Goal: Contribute content: Contribute content

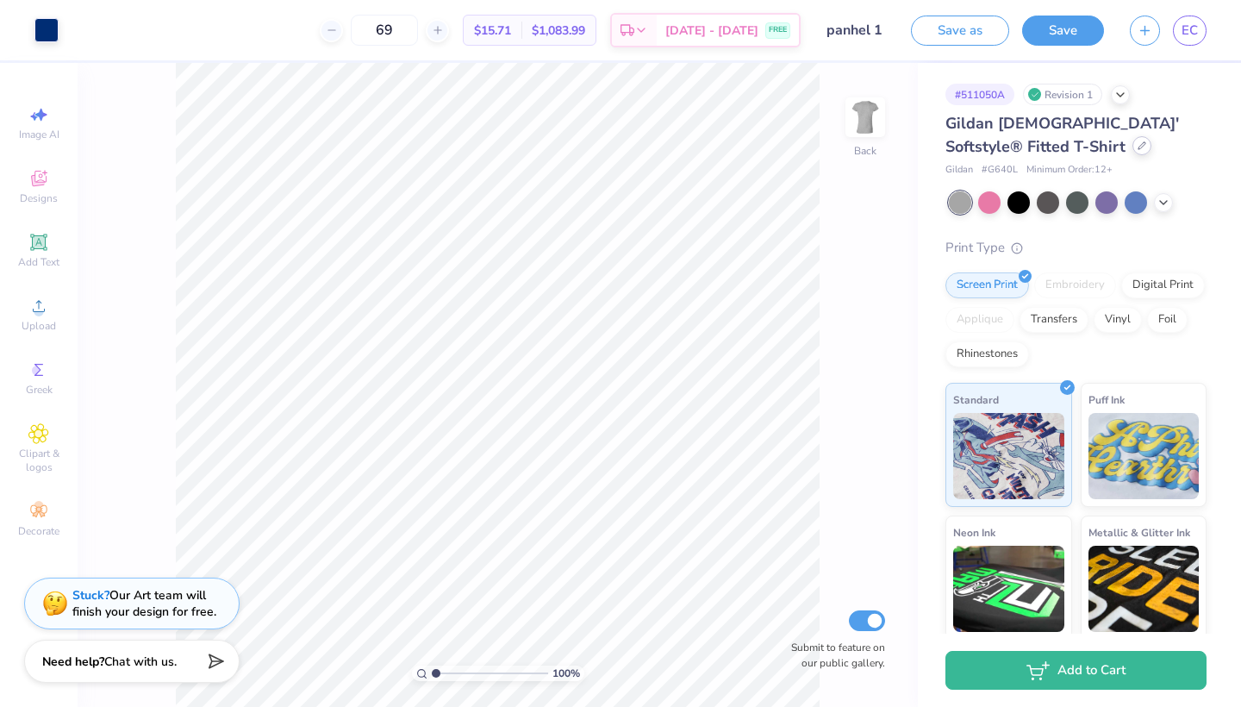
click at [1138, 145] on icon at bounding box center [1142, 145] width 9 height 9
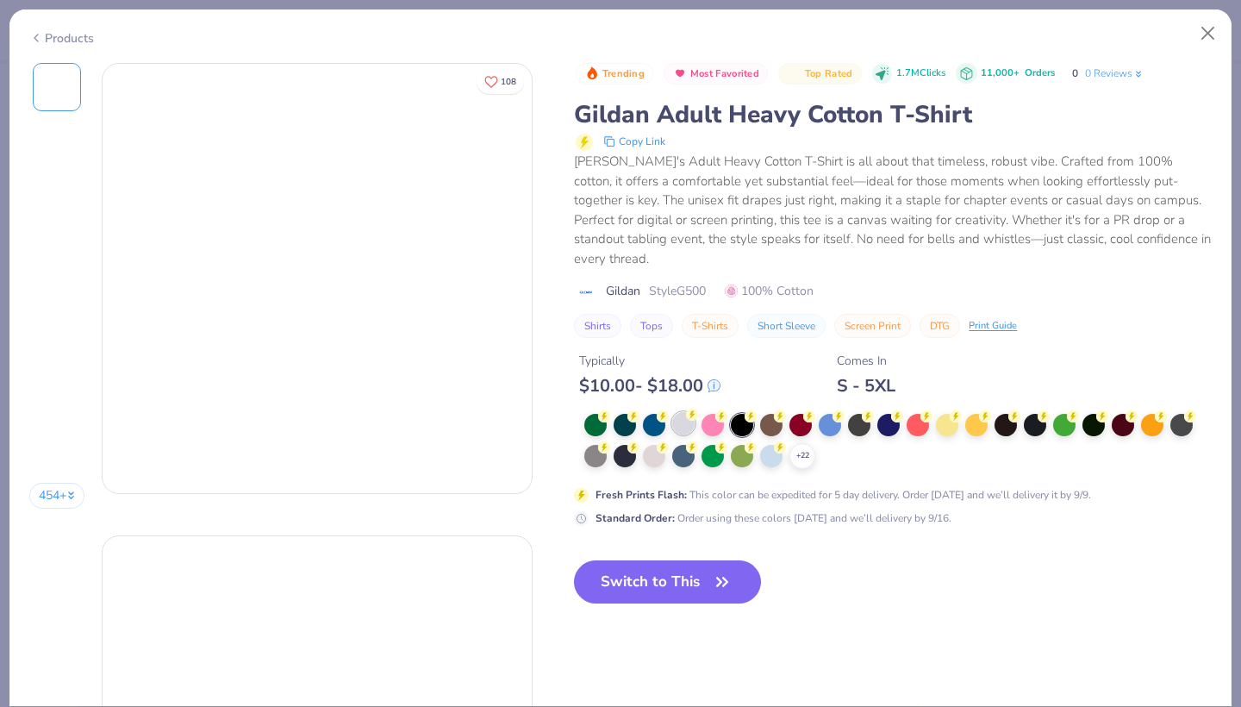
click at [683, 396] on div "$ 10.00 - $ 18.00" at bounding box center [649, 386] width 141 height 22
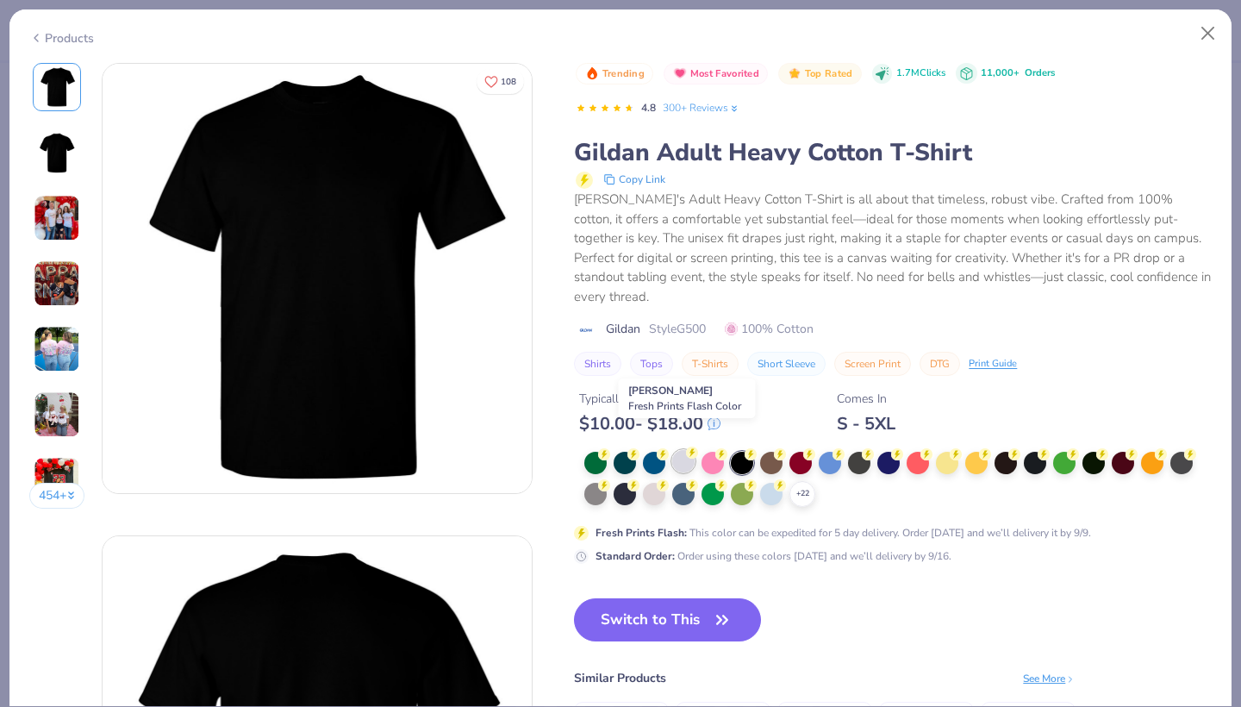
click at [680, 450] on div at bounding box center [683, 461] width 22 height 22
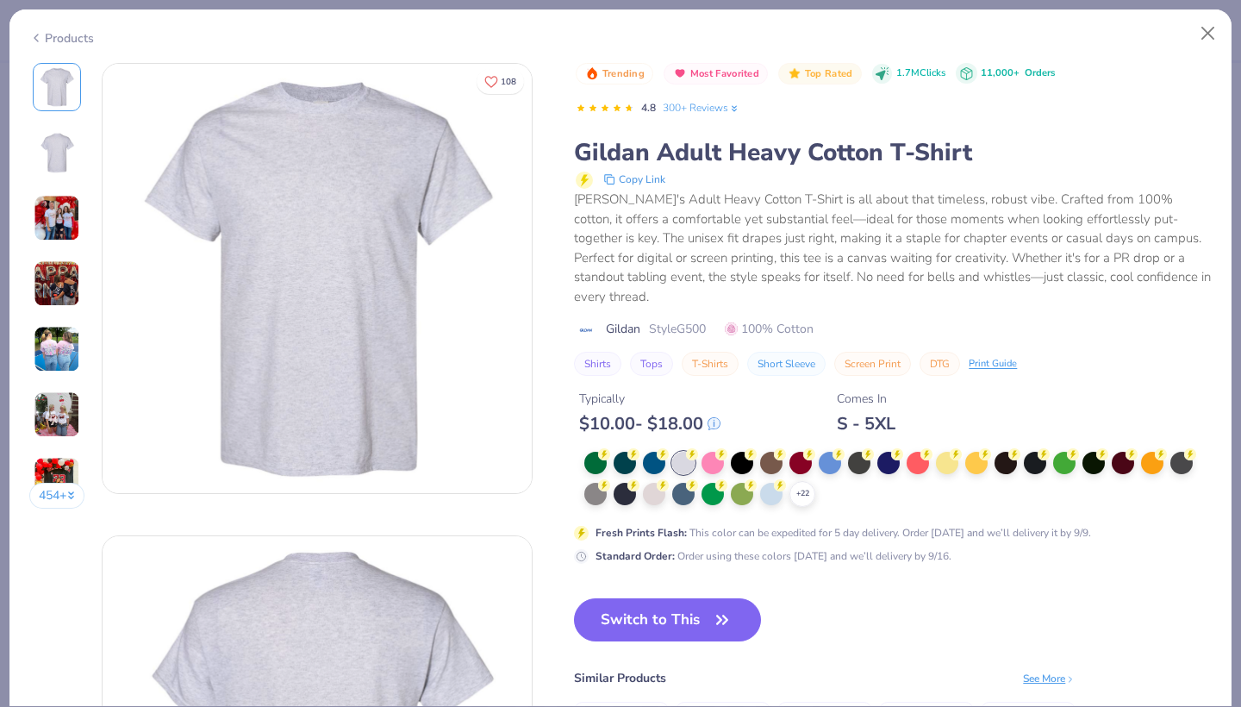
click at [637, 568] on div "Trending Most Favorited Top Rated 1.7M Clicks 11,000+ Orders 4.8 300+ Reviews G…" at bounding box center [893, 447] width 638 height 769
click at [637, 598] on button "Switch to This" at bounding box center [667, 619] width 187 height 43
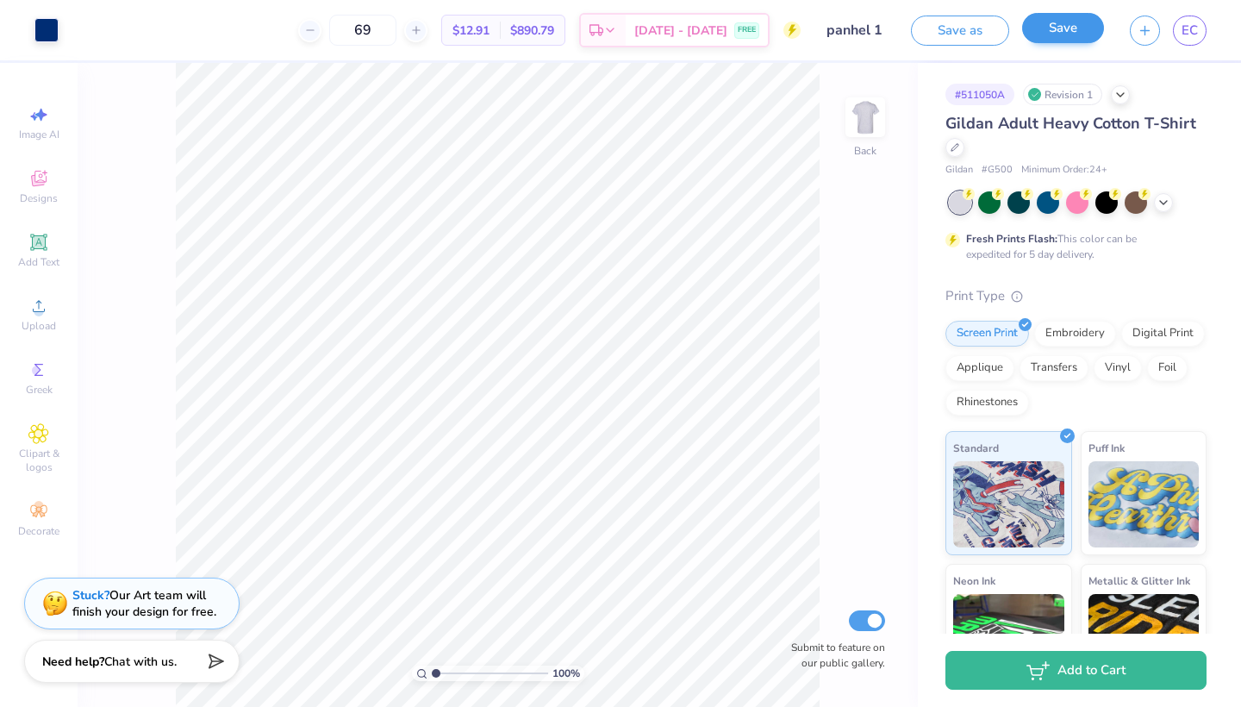
click at [1055, 32] on button "Save" at bounding box center [1063, 28] width 82 height 30
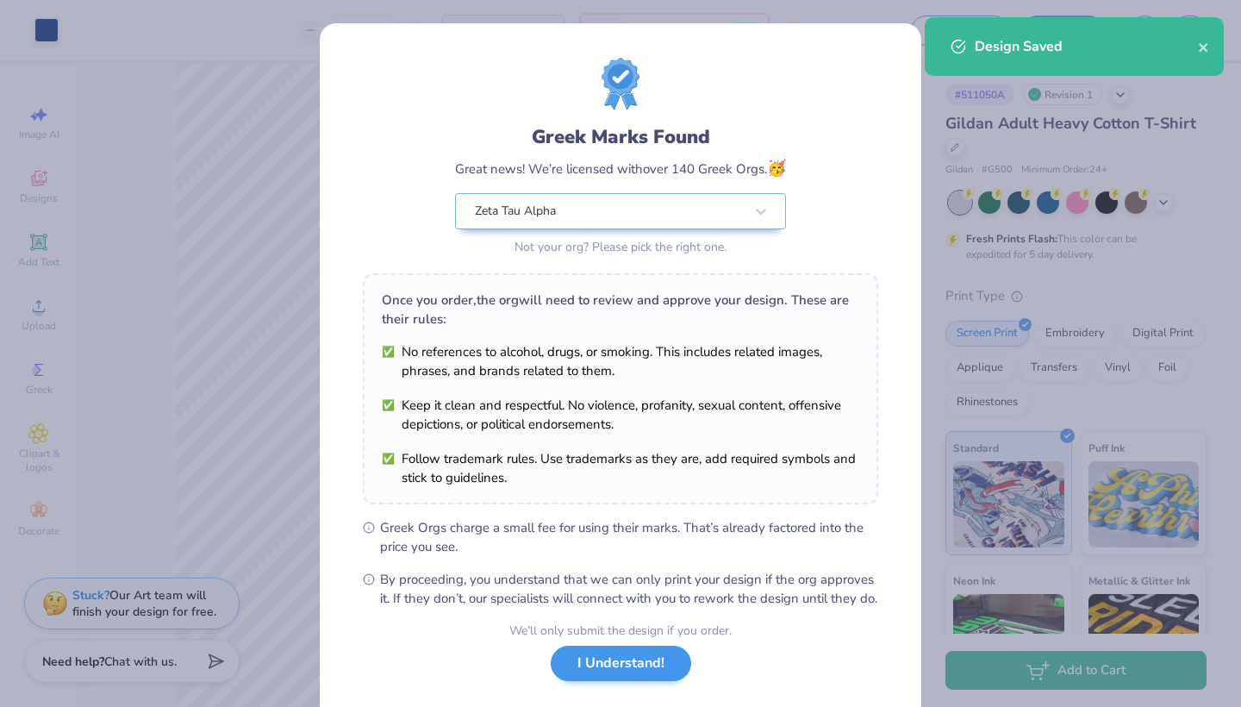
click at [631, 681] on button "I Understand!" at bounding box center [621, 663] width 140 height 35
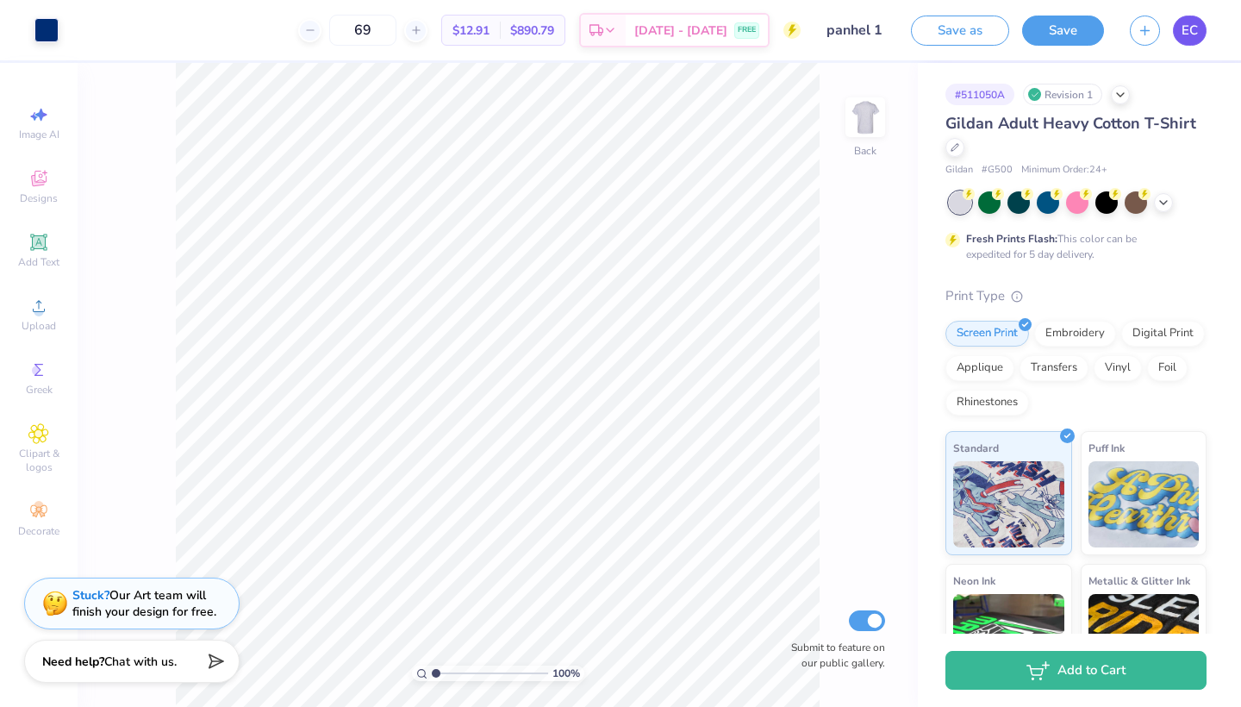
click at [1191, 37] on span "EC" at bounding box center [1190, 31] width 16 height 20
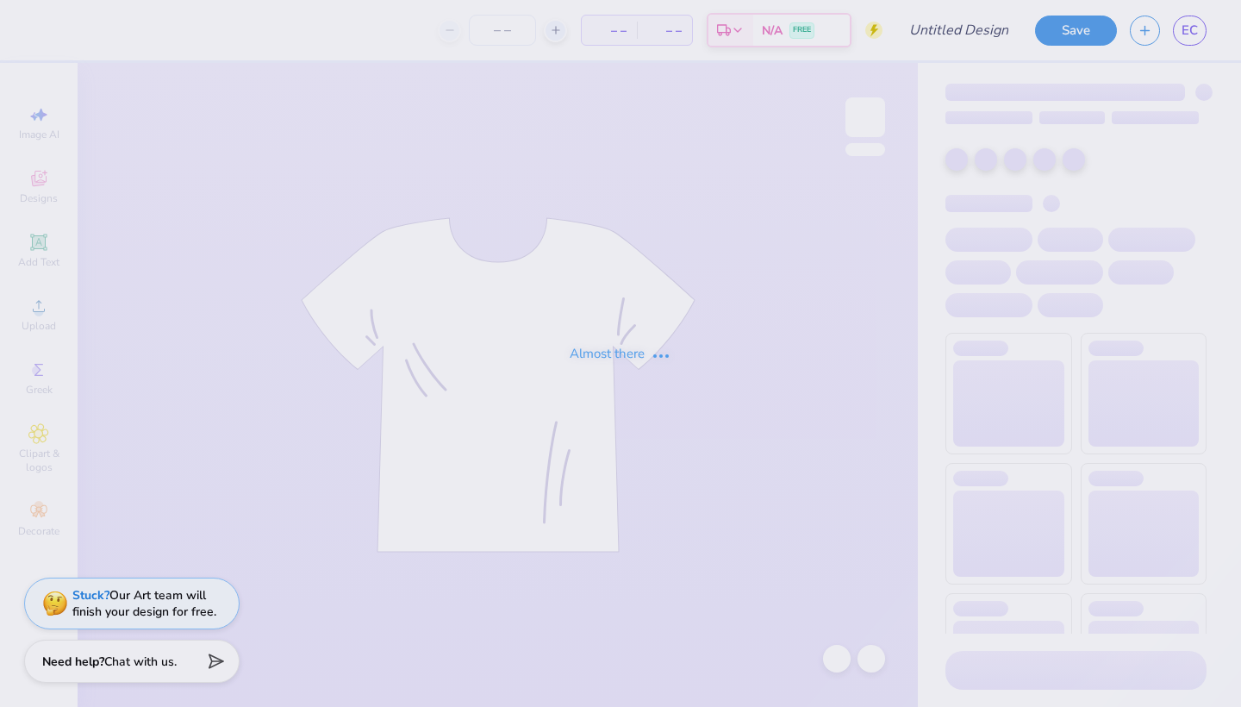
type input "panhel 1"
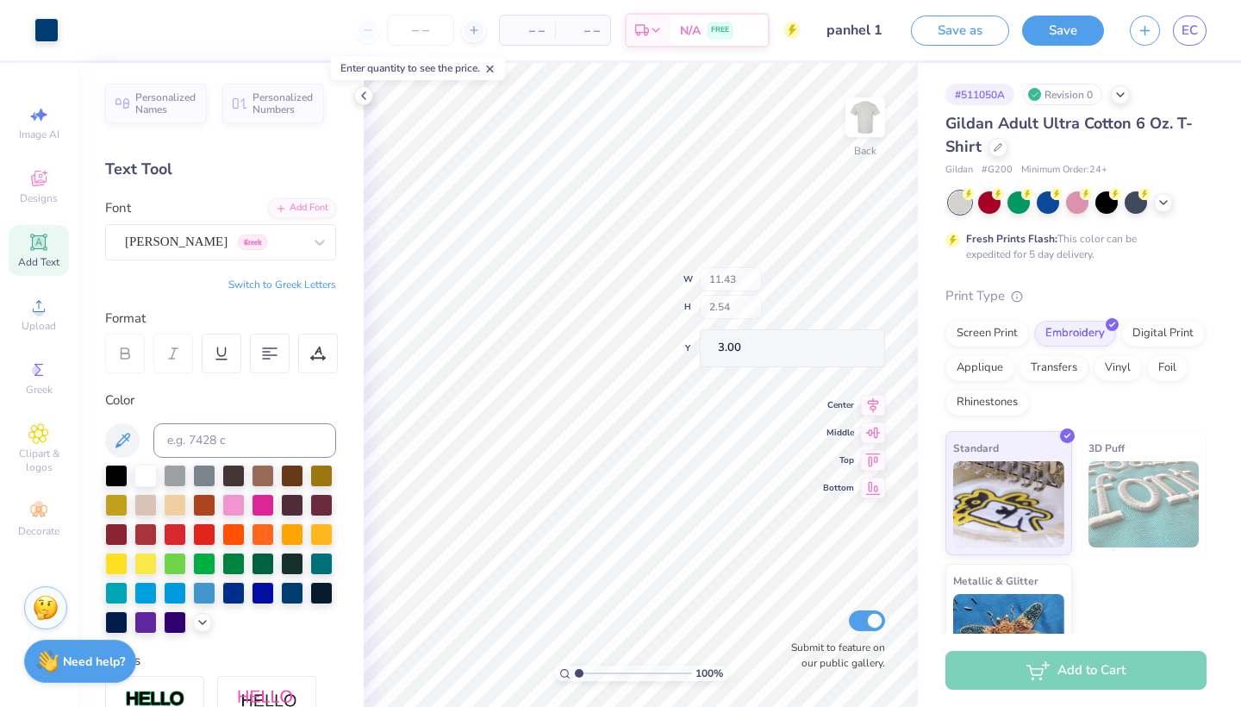
type input "11.43"
type input "2.54"
type input "3.00"
type textarea "Panhellenic Previews Est 1898"
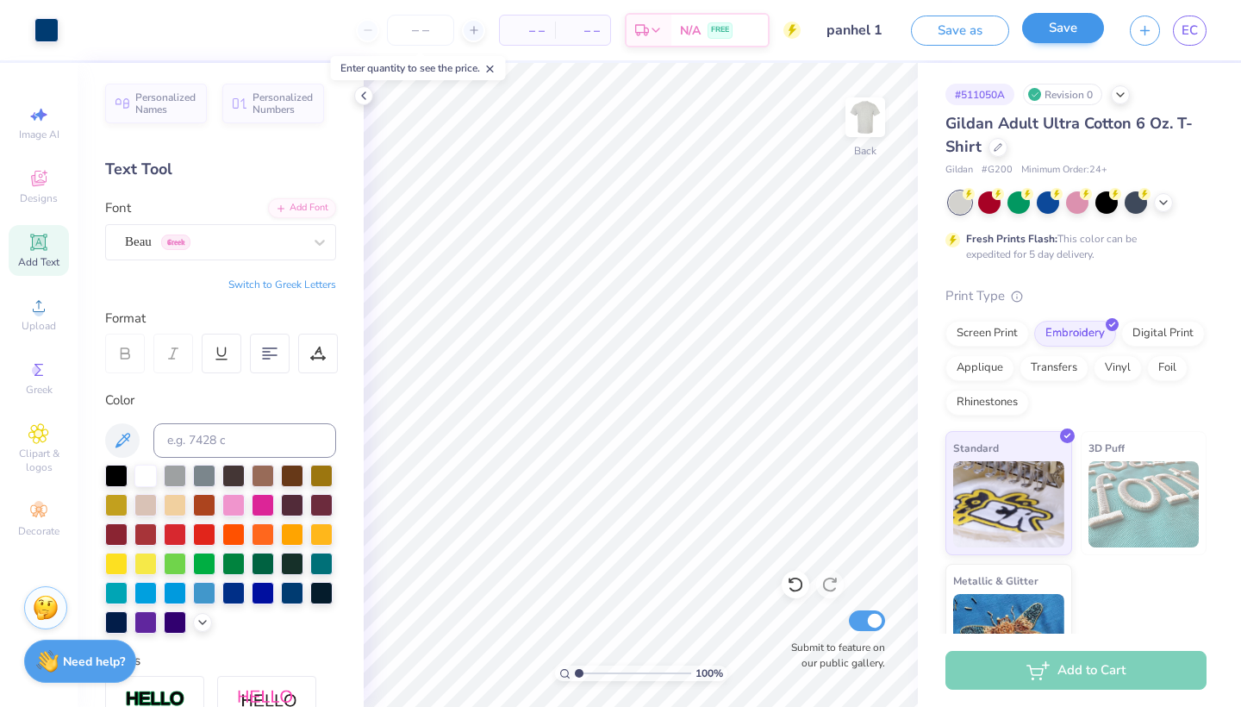
click at [1065, 28] on button "Save" at bounding box center [1063, 28] width 82 height 30
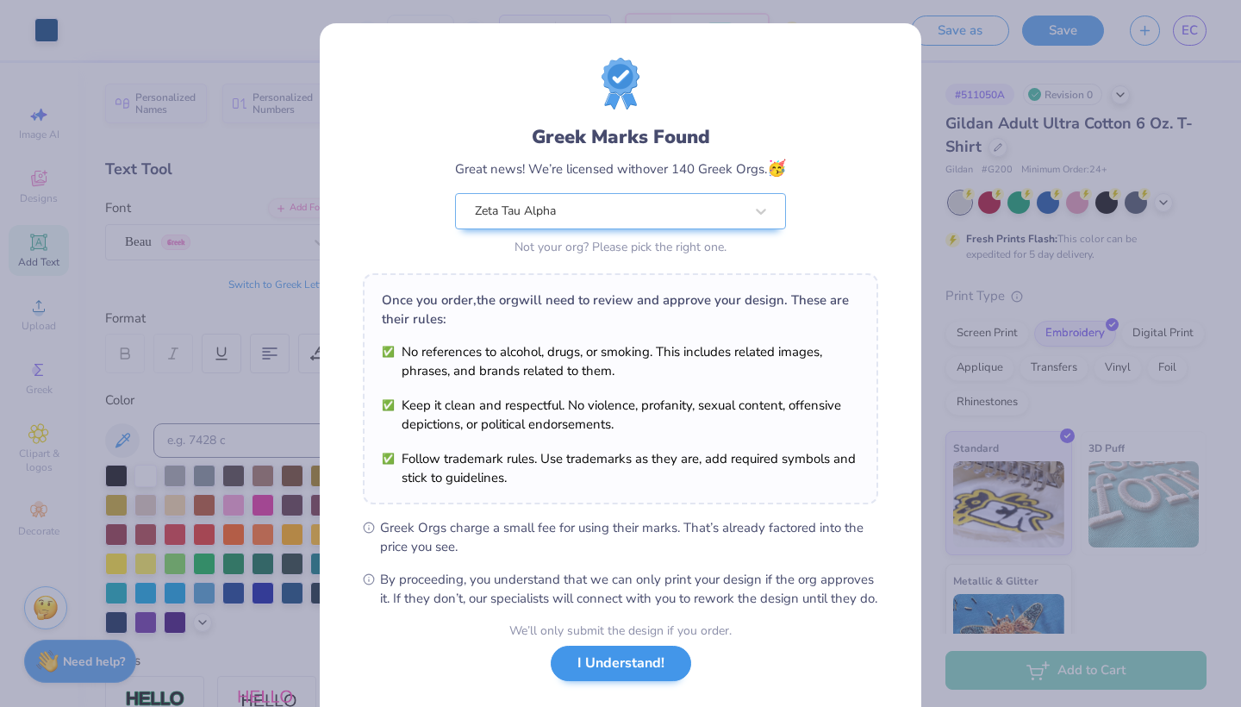
click at [621, 681] on button "I Understand!" at bounding box center [621, 663] width 140 height 35
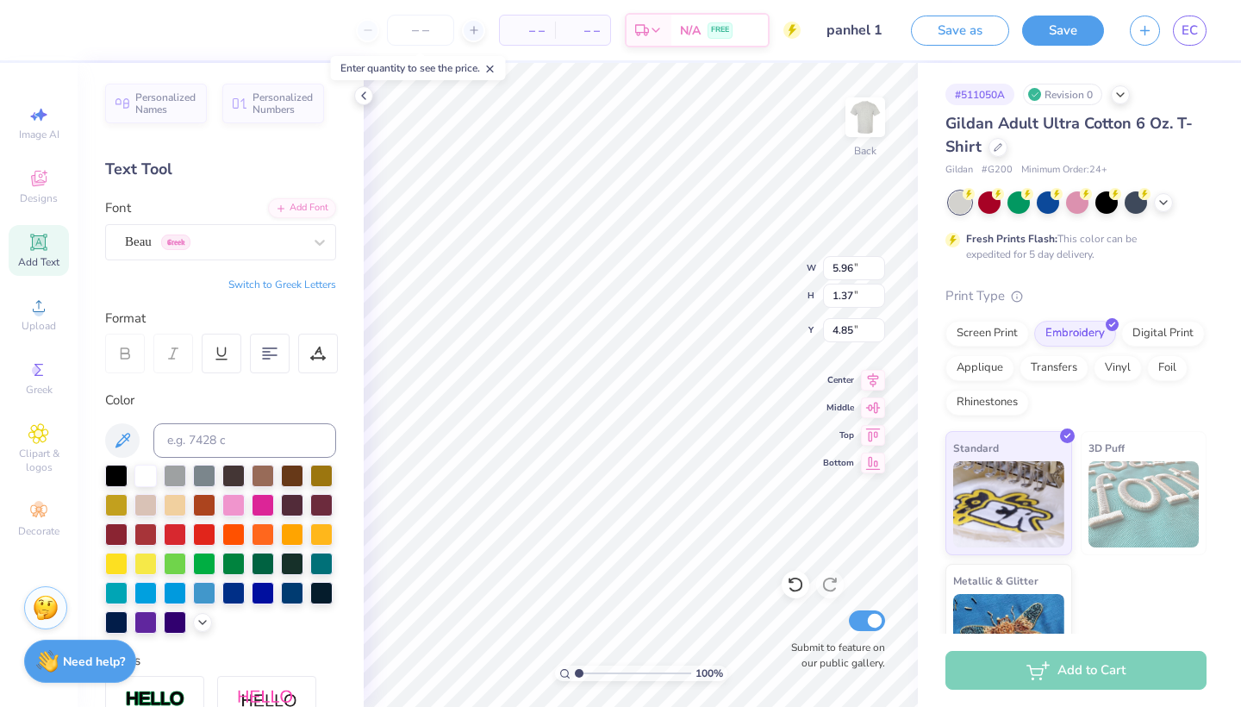
scroll to position [1, 2]
type textarea "Panhellenic Previews Est 1898"
click at [1066, 33] on button "Save" at bounding box center [1063, 28] width 82 height 30
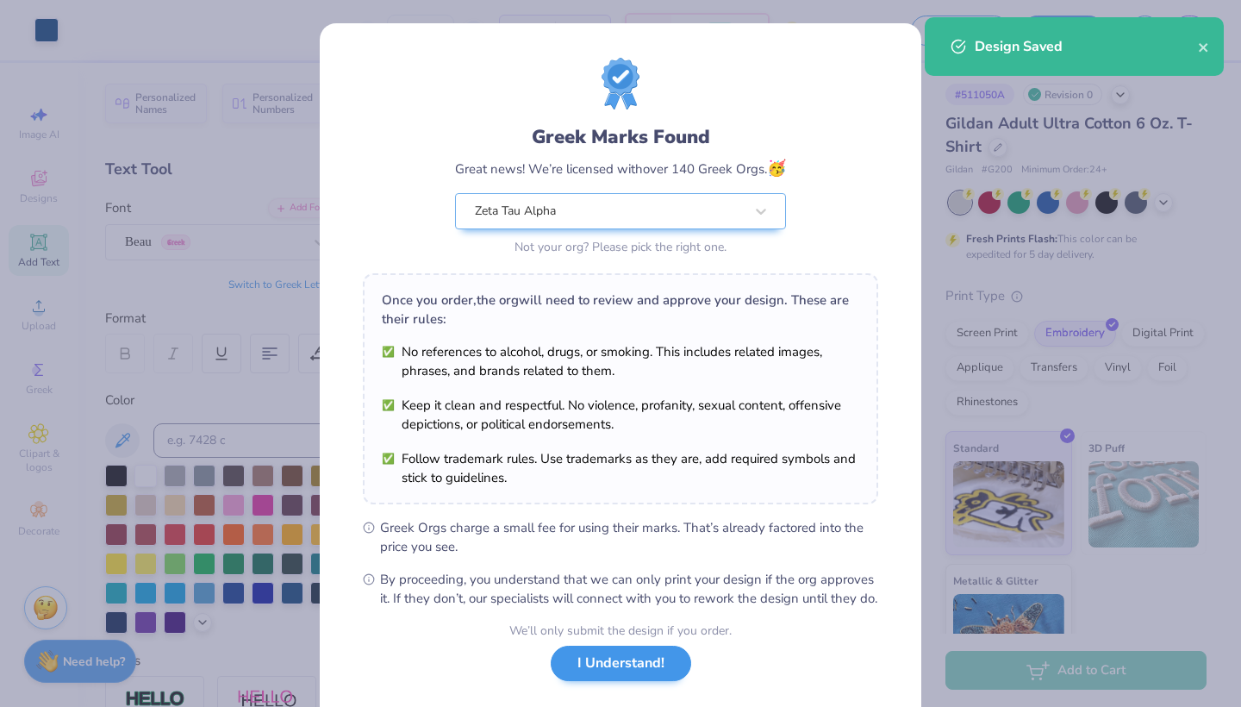
click at [648, 679] on button "I Understand!" at bounding box center [621, 663] width 140 height 35
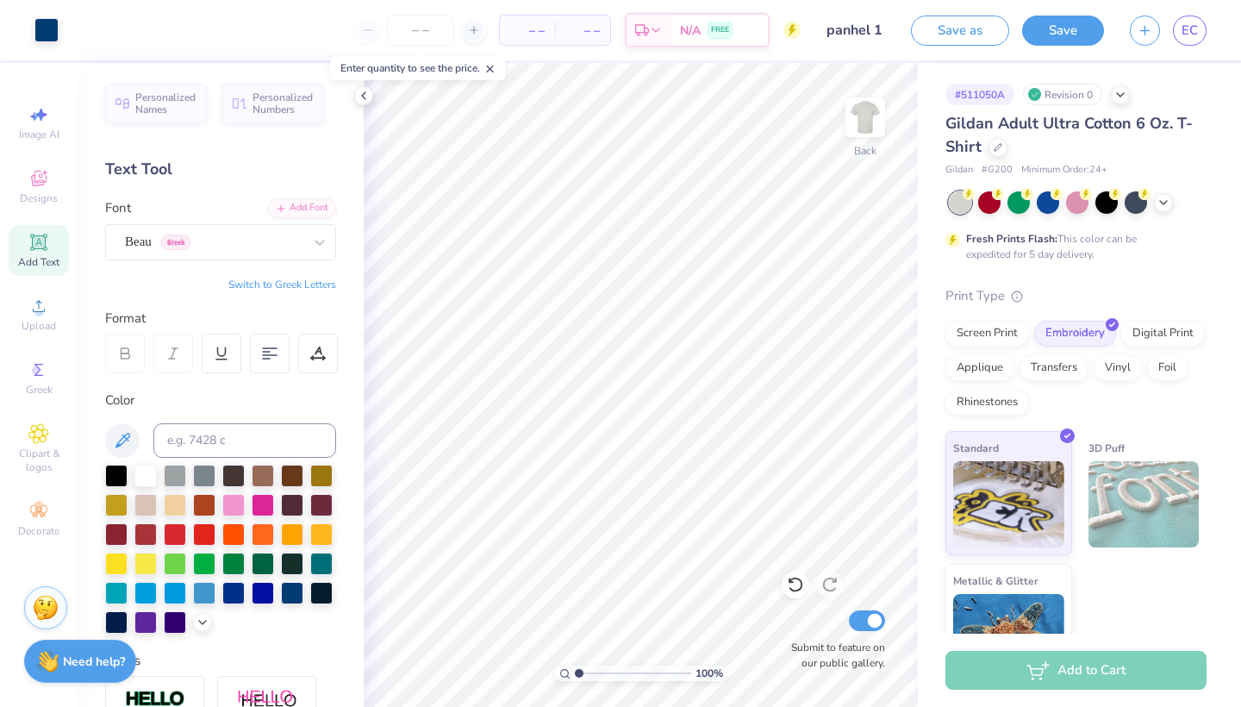
click at [1203, 43] on div "Design Saved" at bounding box center [1074, 53] width 306 height 78
click at [1188, 21] on div "Design Saved" at bounding box center [1074, 17] width 306 height 7
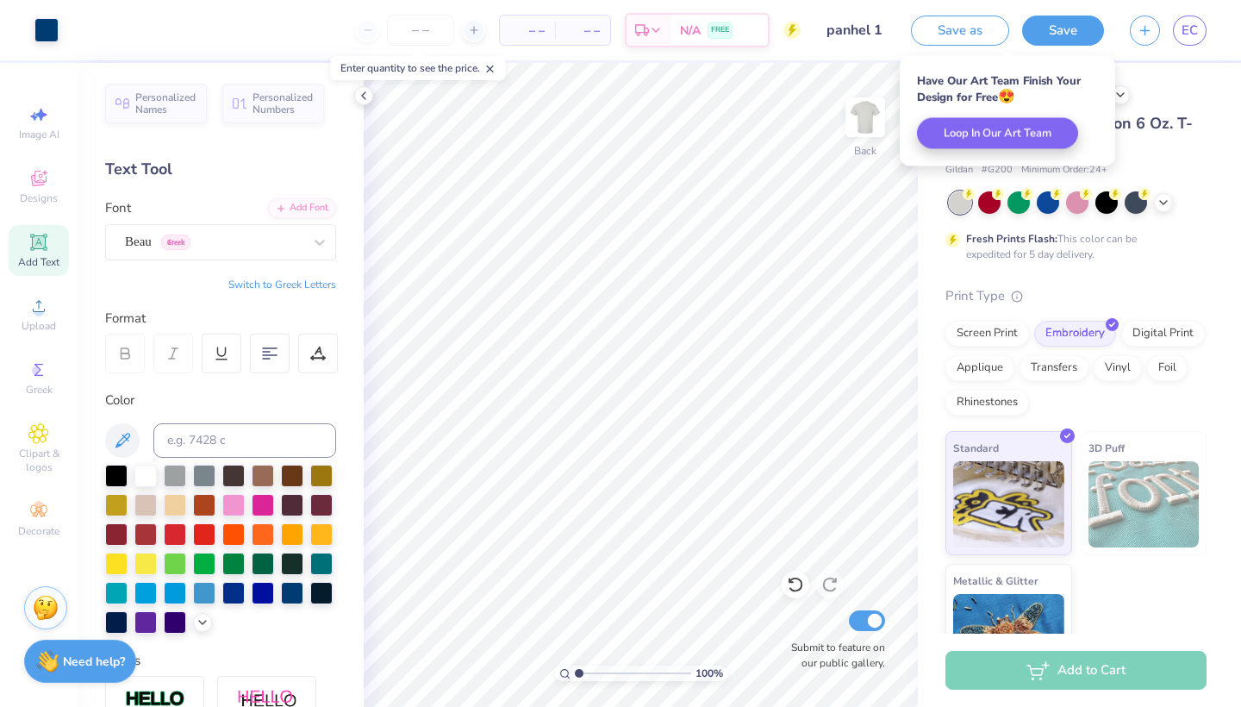
click at [1188, 28] on span "EC" at bounding box center [1190, 31] width 16 height 20
